Goal: Communication & Community: Answer question/provide support

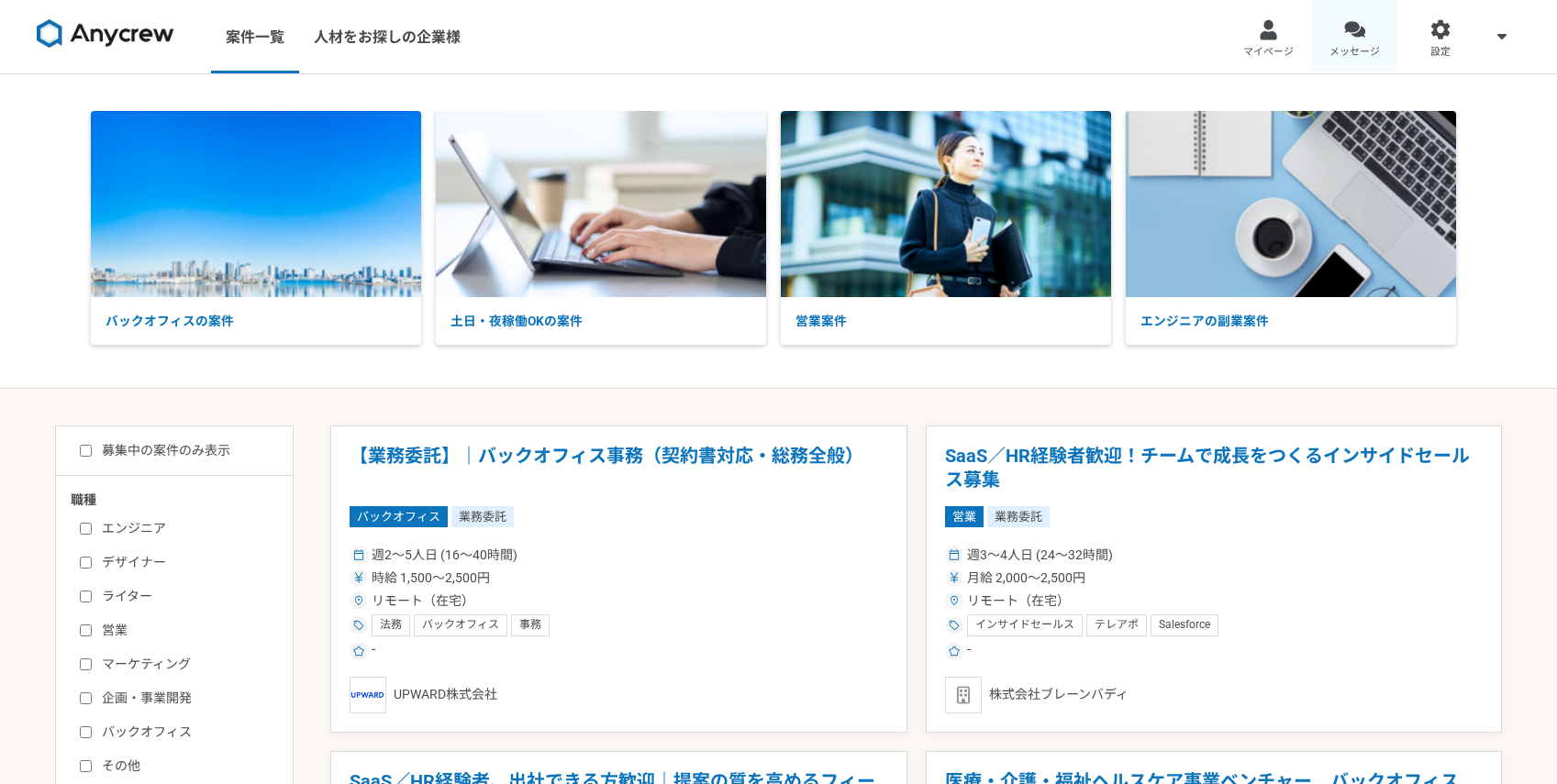
click at [1340, 54] on span "メッセージ" at bounding box center [1355, 52] width 51 height 14
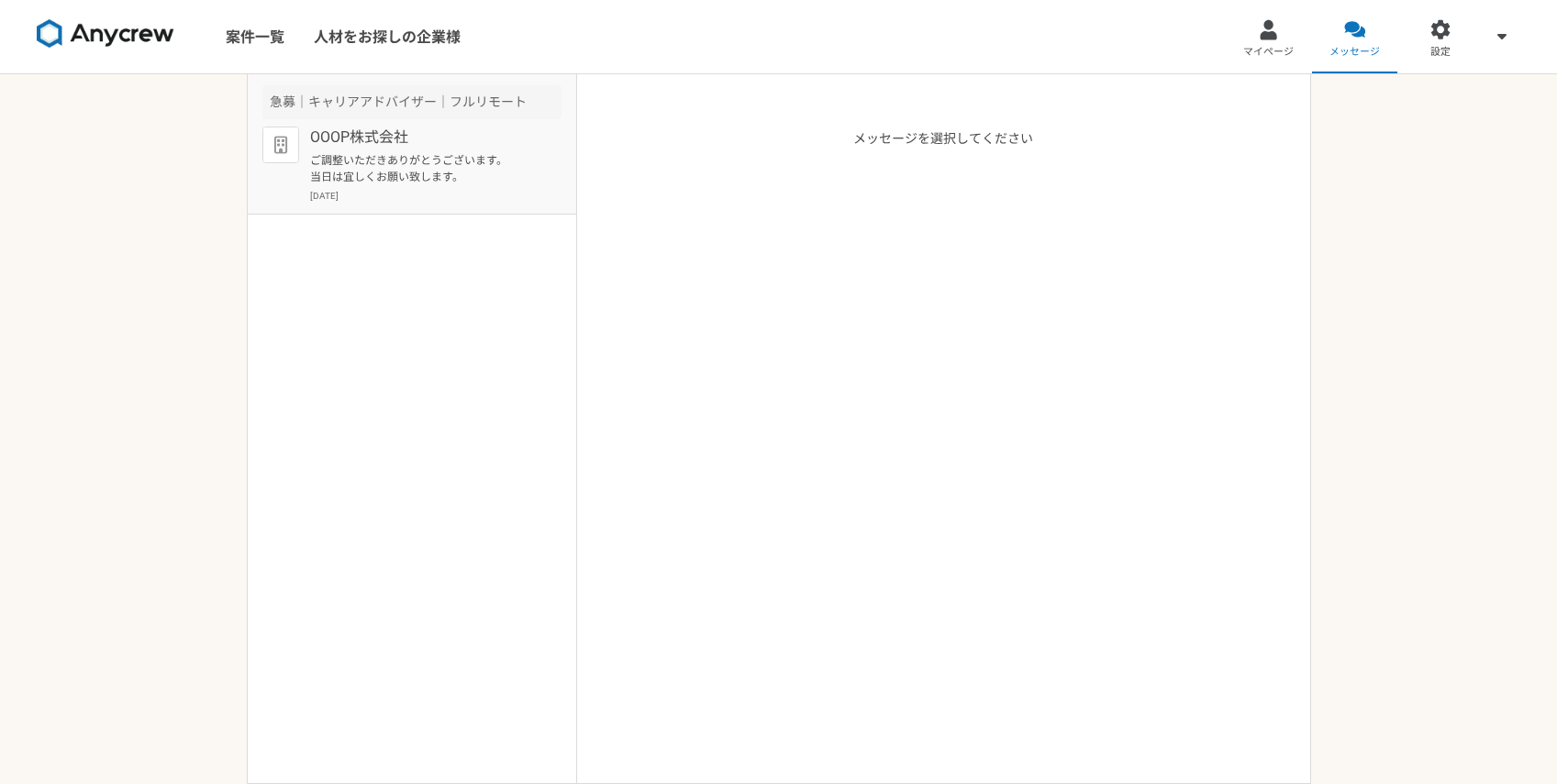
click at [462, 168] on p "ご調整いただきありがとうございます。 当日は宜しくお願い致します。" at bounding box center [423, 168] width 227 height 34
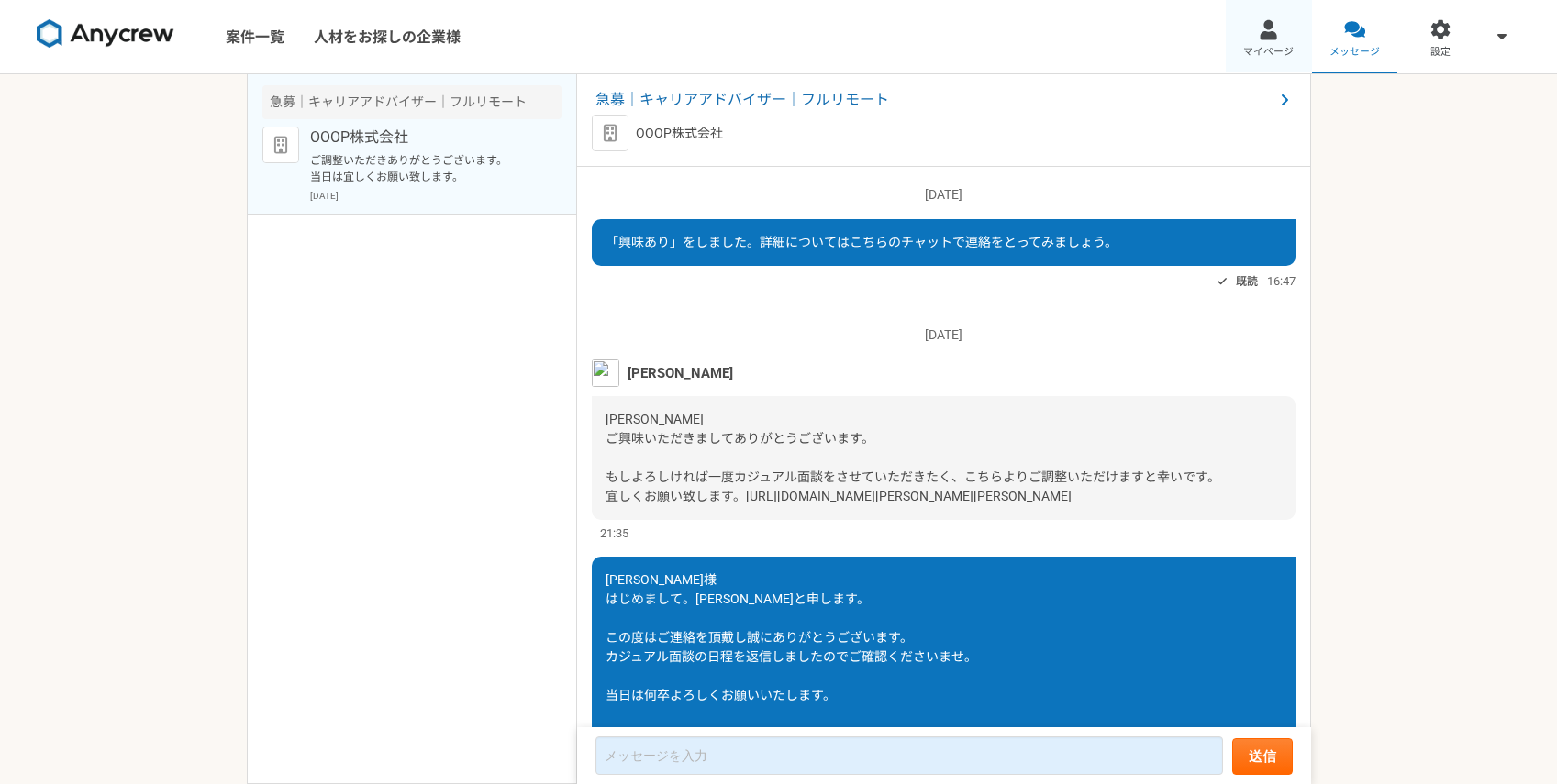
click at [1251, 34] on link "マイページ" at bounding box center [1269, 36] width 86 height 74
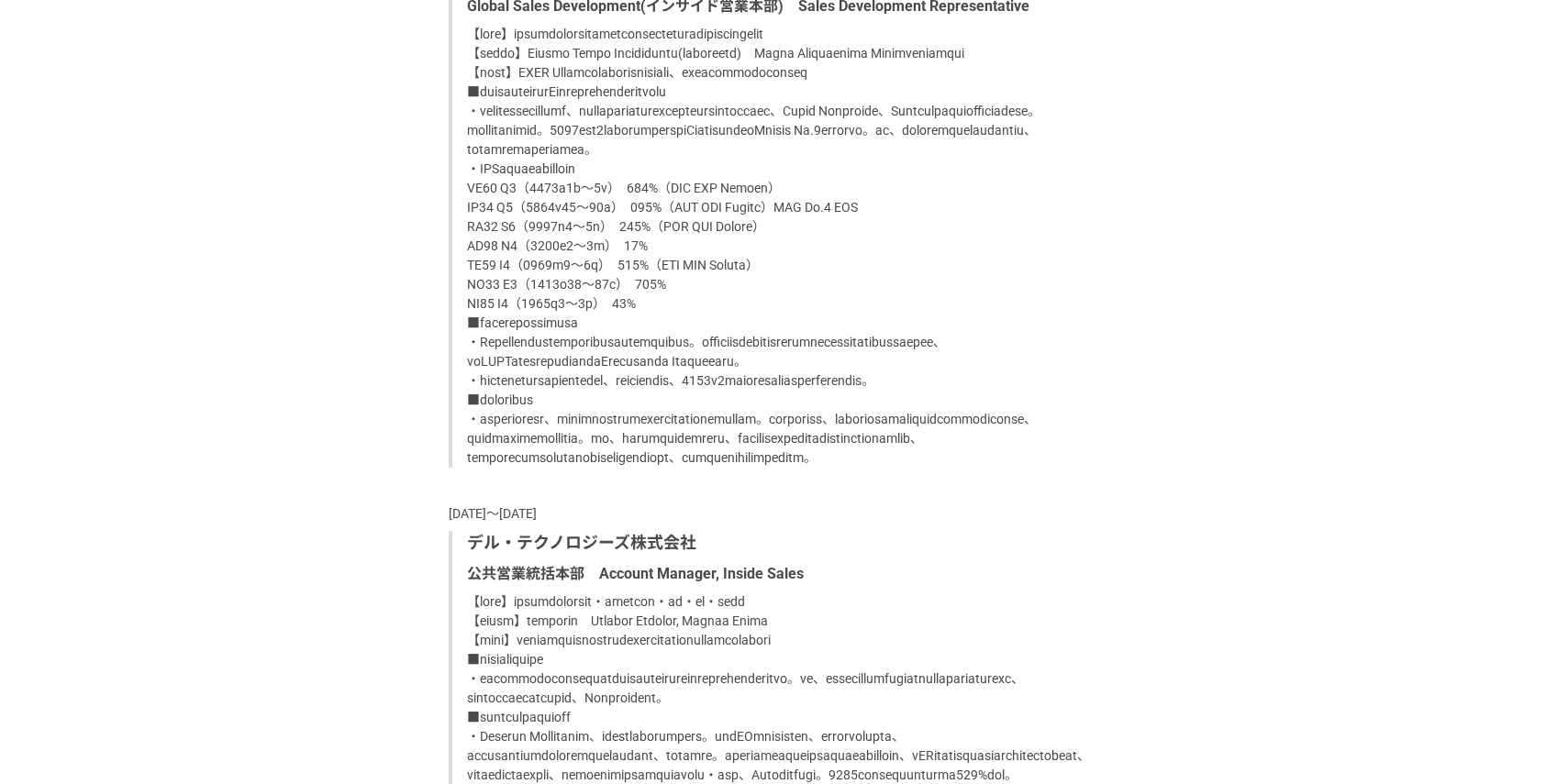
scroll to position [3875, 0]
